Goal: Information Seeking & Learning: Check status

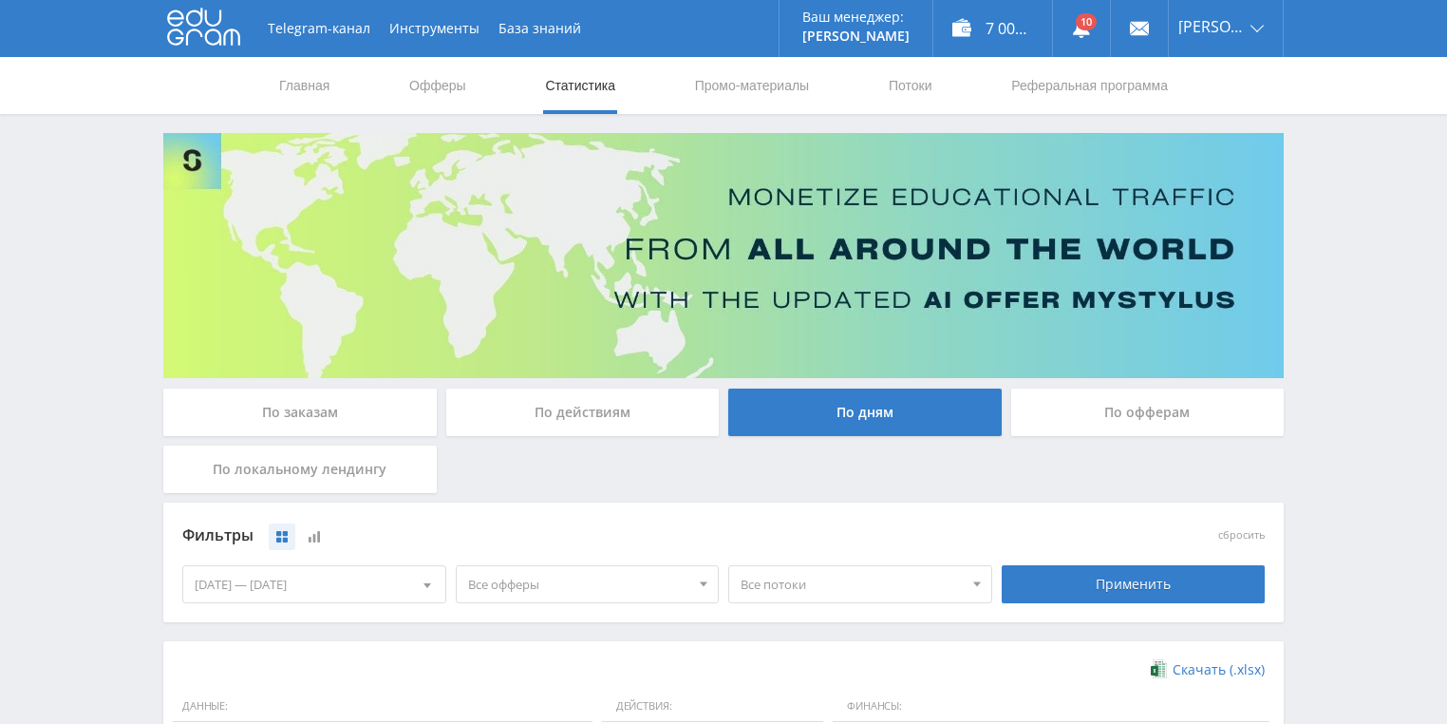
scroll to position [380, 0]
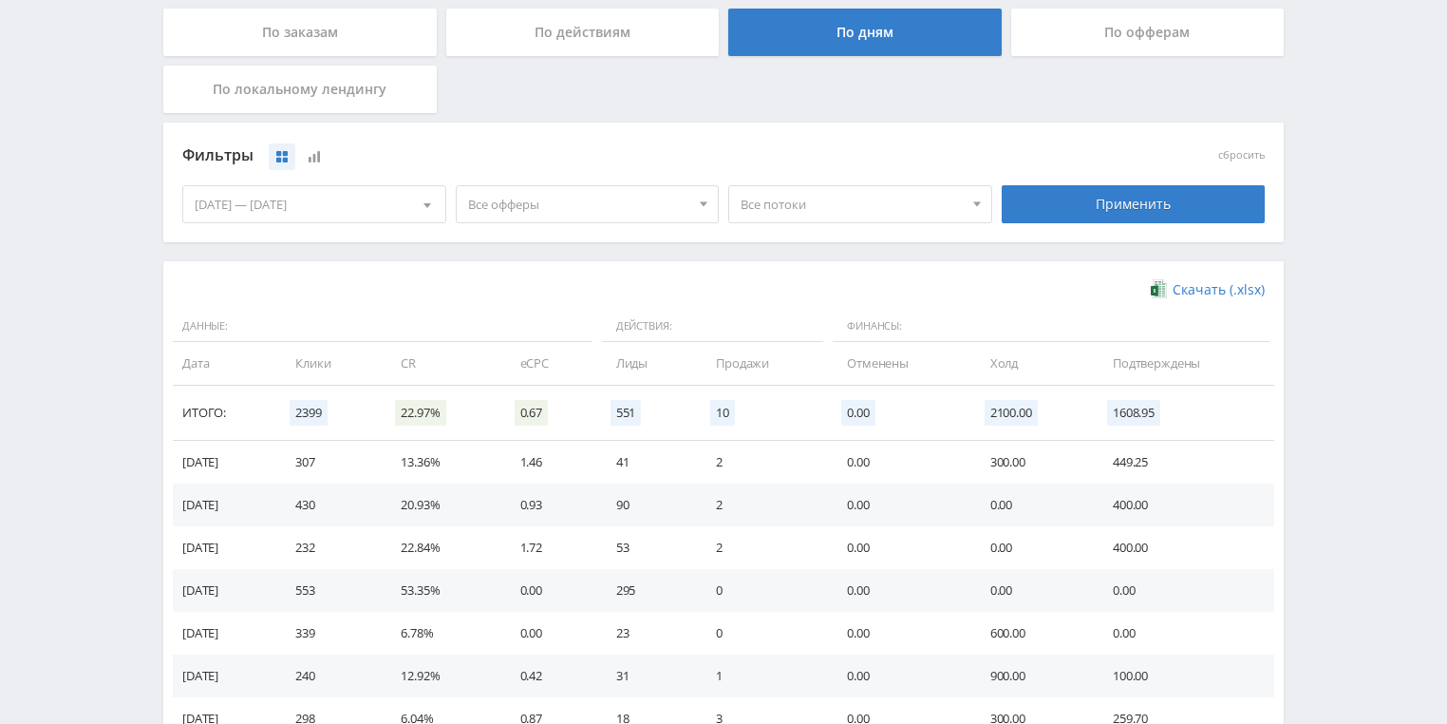
drag, startPoint x: 0, startPoint y: 0, endPoint x: 55, endPoint y: 210, distance: 217.0
click at [55, 210] on div "Telegram-канал Инструменты База знаний Ваш менеджер: [PERSON_NAME] Online @val_…" at bounding box center [723, 241] width 1447 height 1243
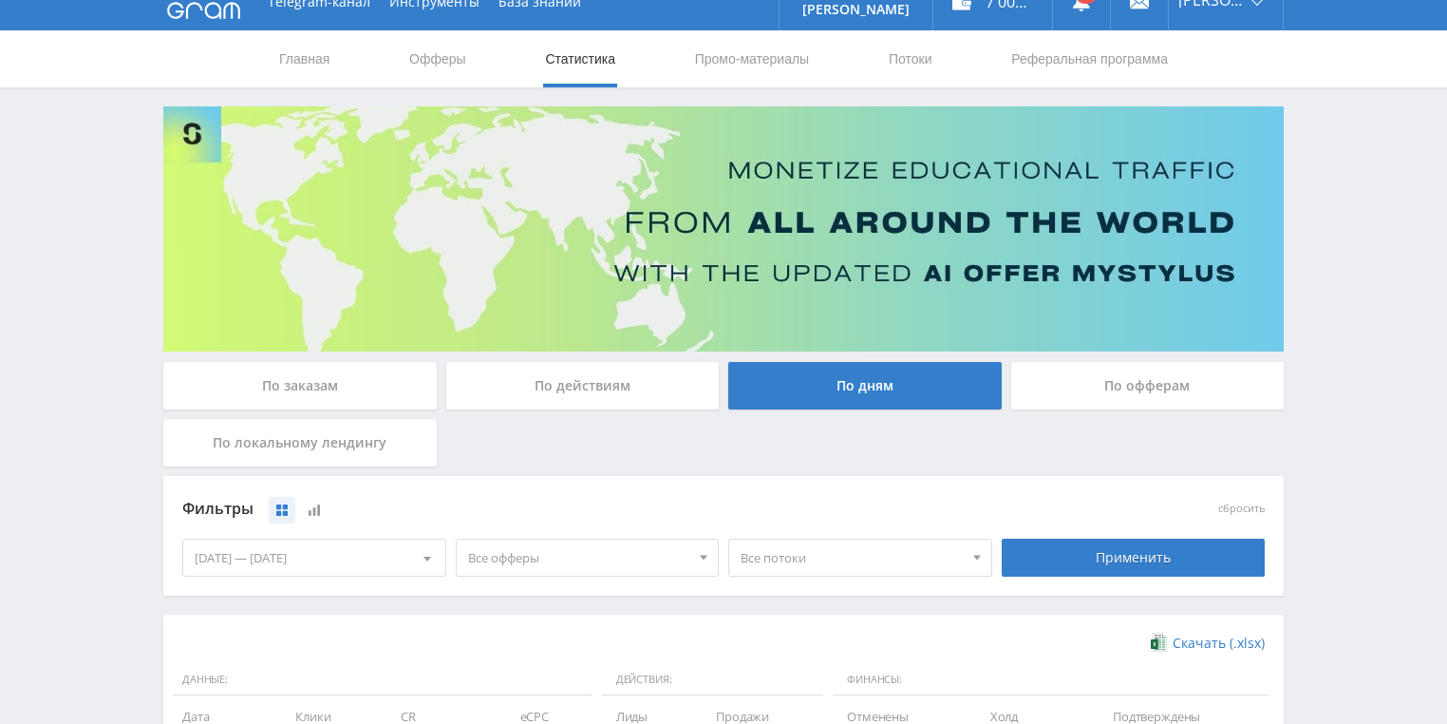
scroll to position [0, 0]
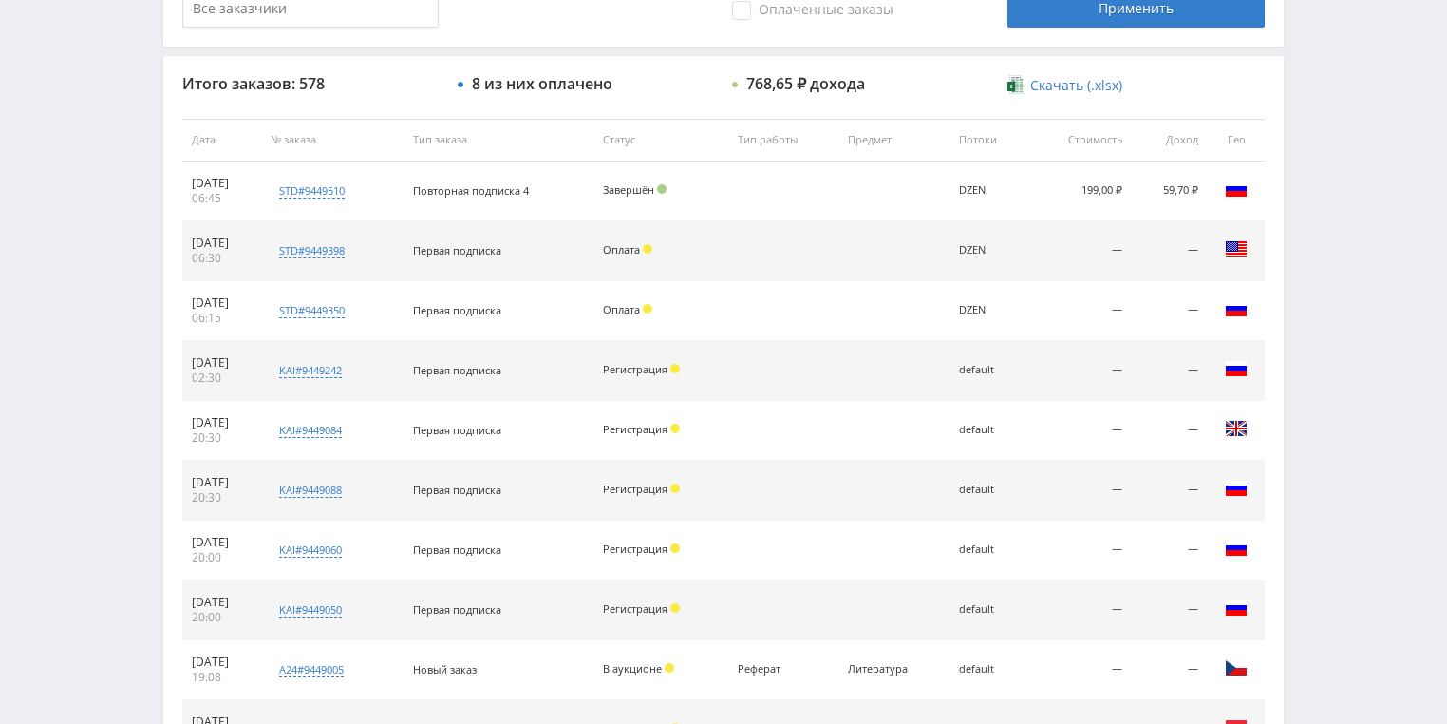
scroll to position [684, 0]
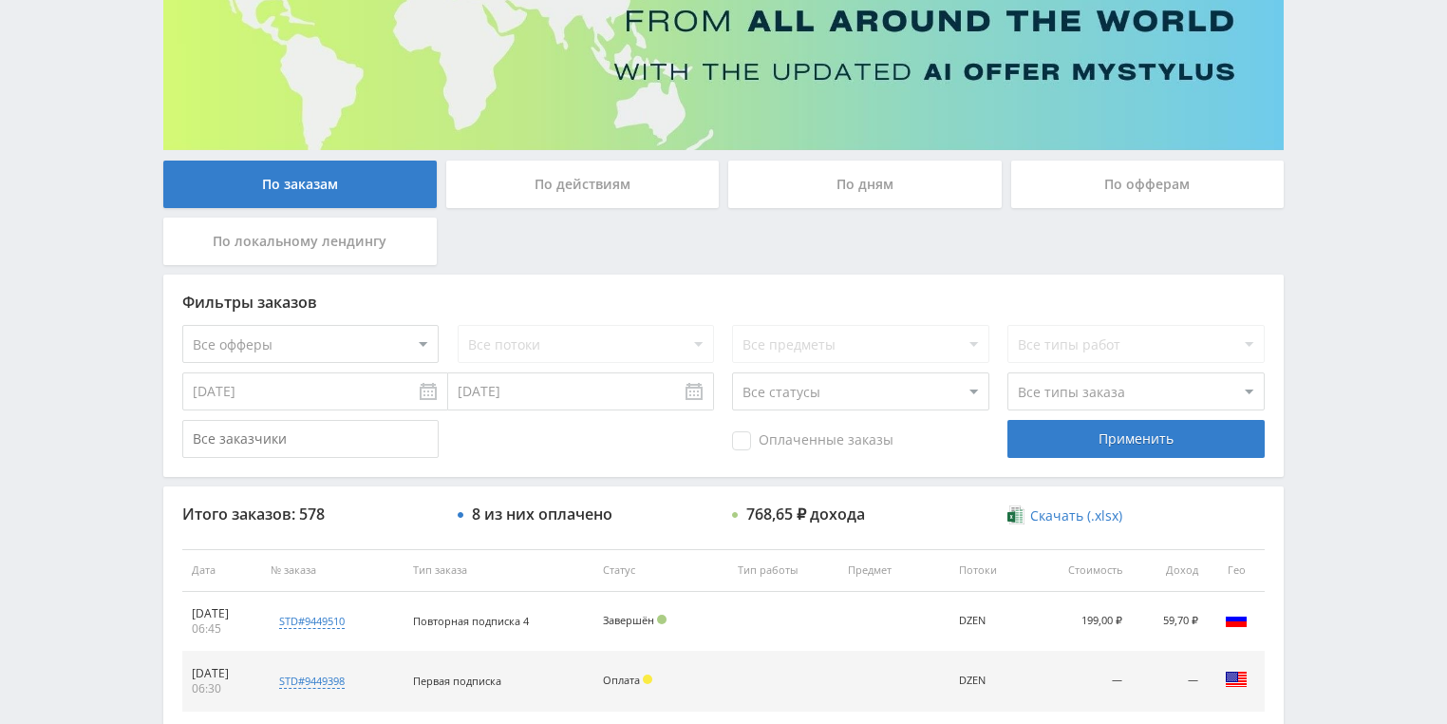
click at [566, 189] on div "По действиям" at bounding box center [583, 183] width 274 height 47
click at [0, 0] on input "По действиям" at bounding box center [0, 0] width 0 height 0
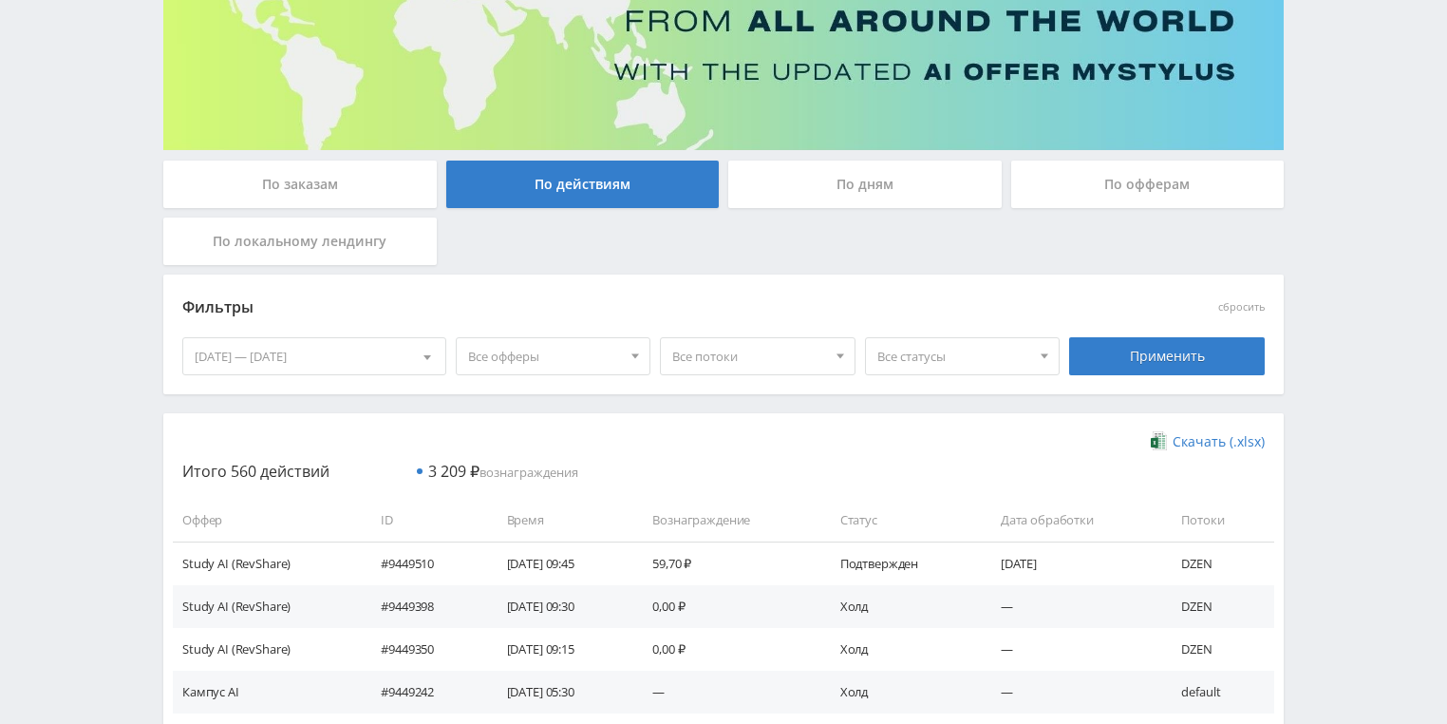
click at [798, 182] on div "По дням" at bounding box center [865, 183] width 274 height 47
click at [0, 0] on input "По дням" at bounding box center [0, 0] width 0 height 0
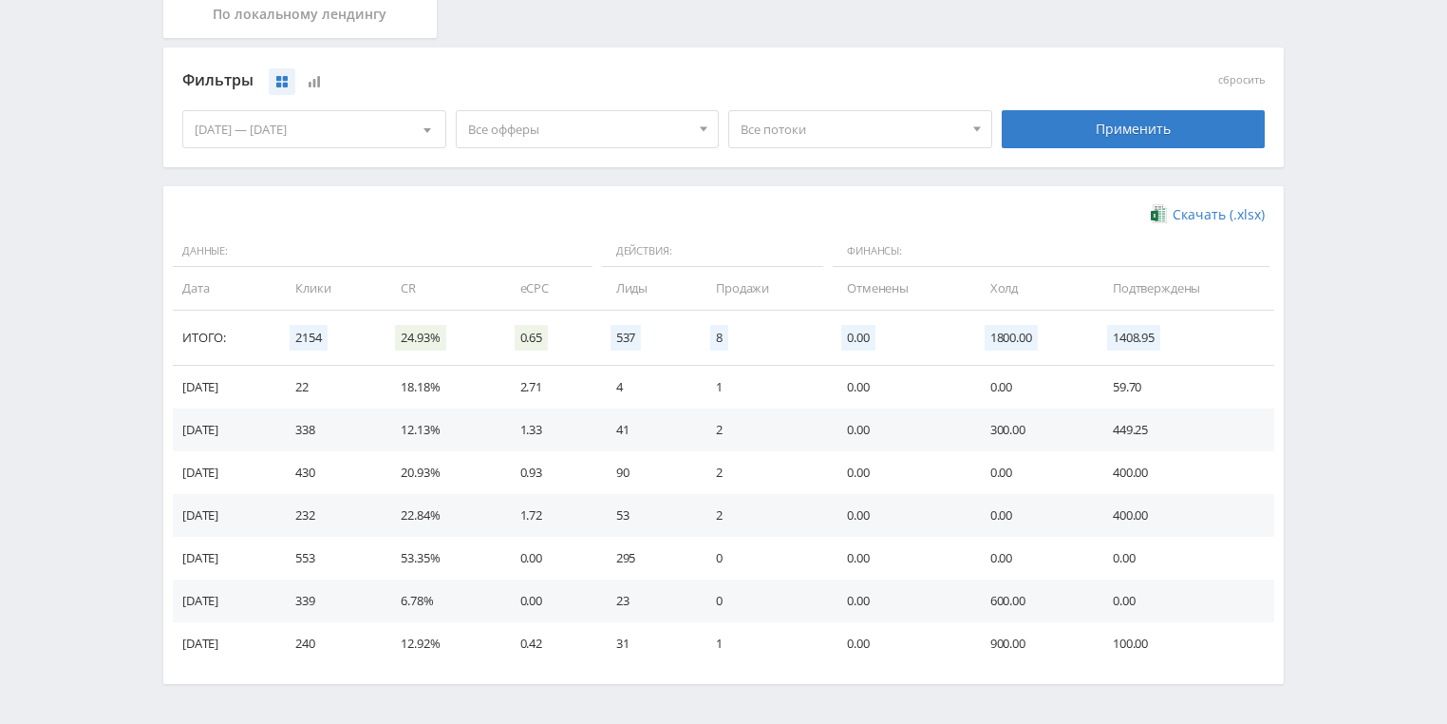
scroll to position [456, 0]
